Goal: Task Accomplishment & Management: Use online tool/utility

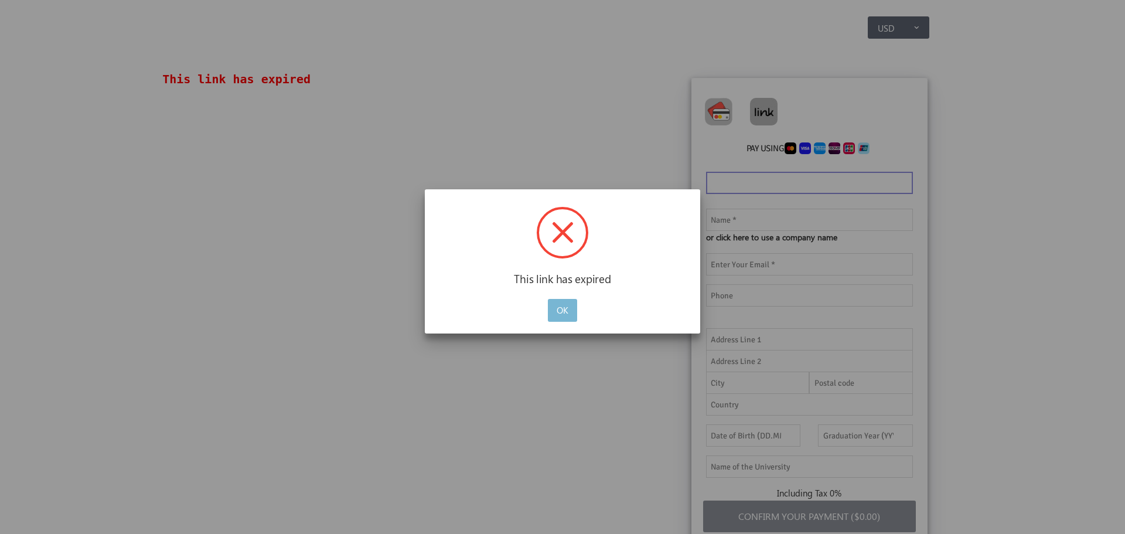
click at [576, 306] on button "OK" at bounding box center [562, 310] width 29 height 23
